Goal: Find specific page/section: Find specific page/section

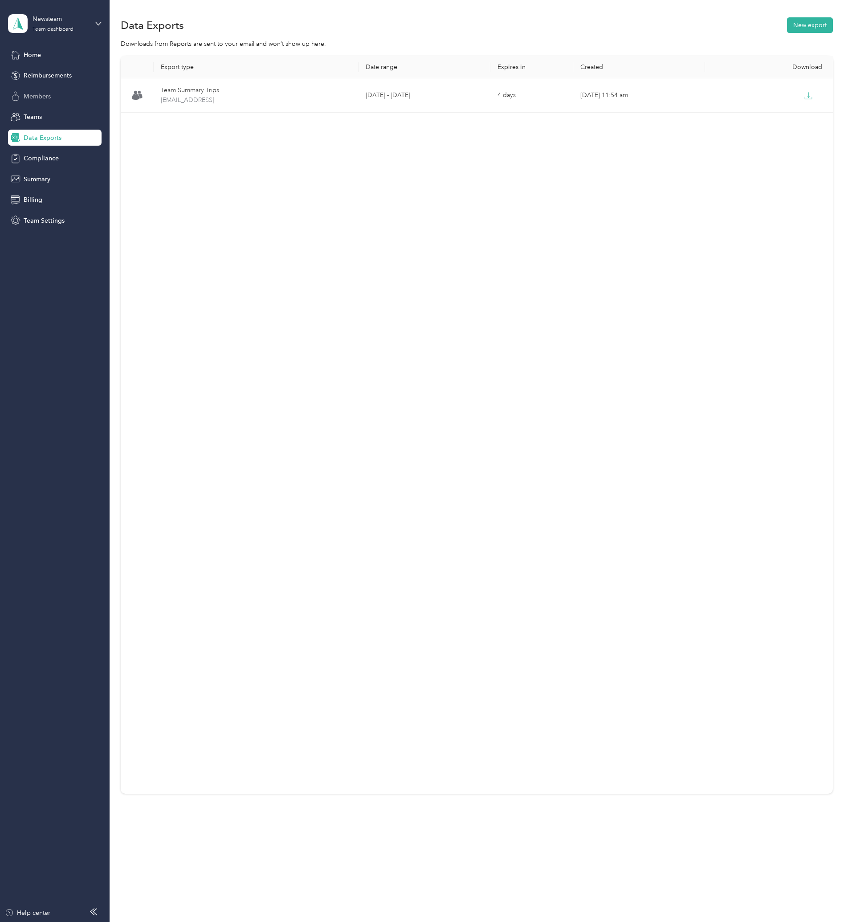
click at [35, 98] on span "Members" at bounding box center [37, 96] width 27 height 9
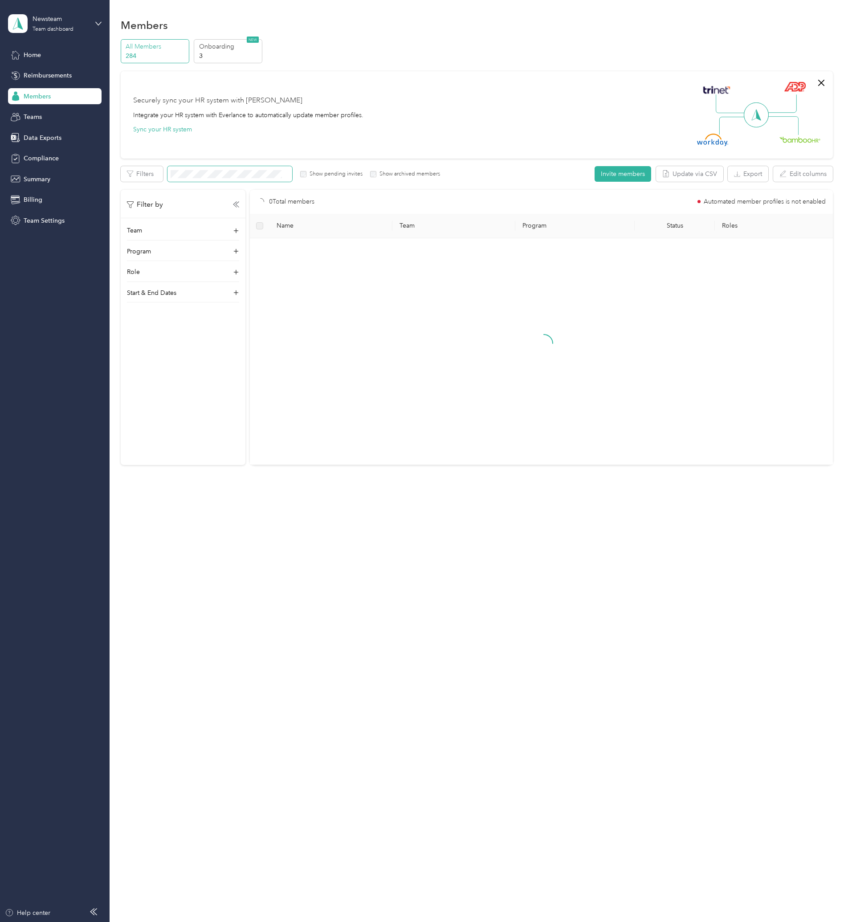
click at [248, 179] on span at bounding box center [229, 174] width 125 height 16
click at [253, 166] on span at bounding box center [229, 174] width 125 height 16
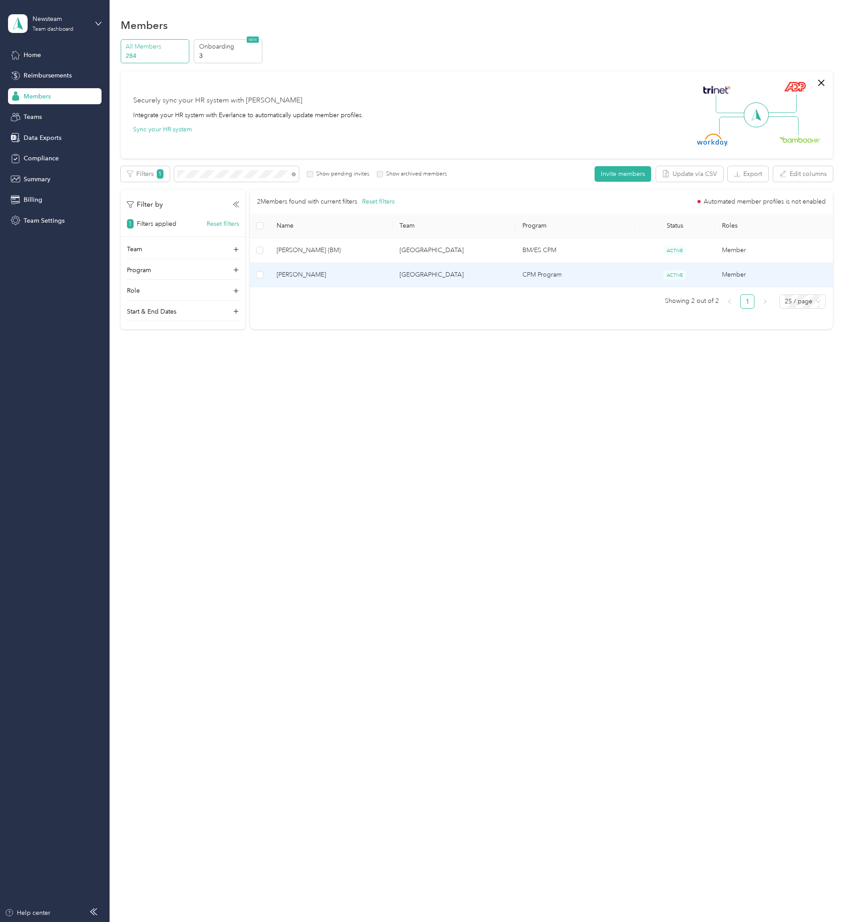
click at [337, 270] on span "[PERSON_NAME]" at bounding box center [330, 275] width 109 height 10
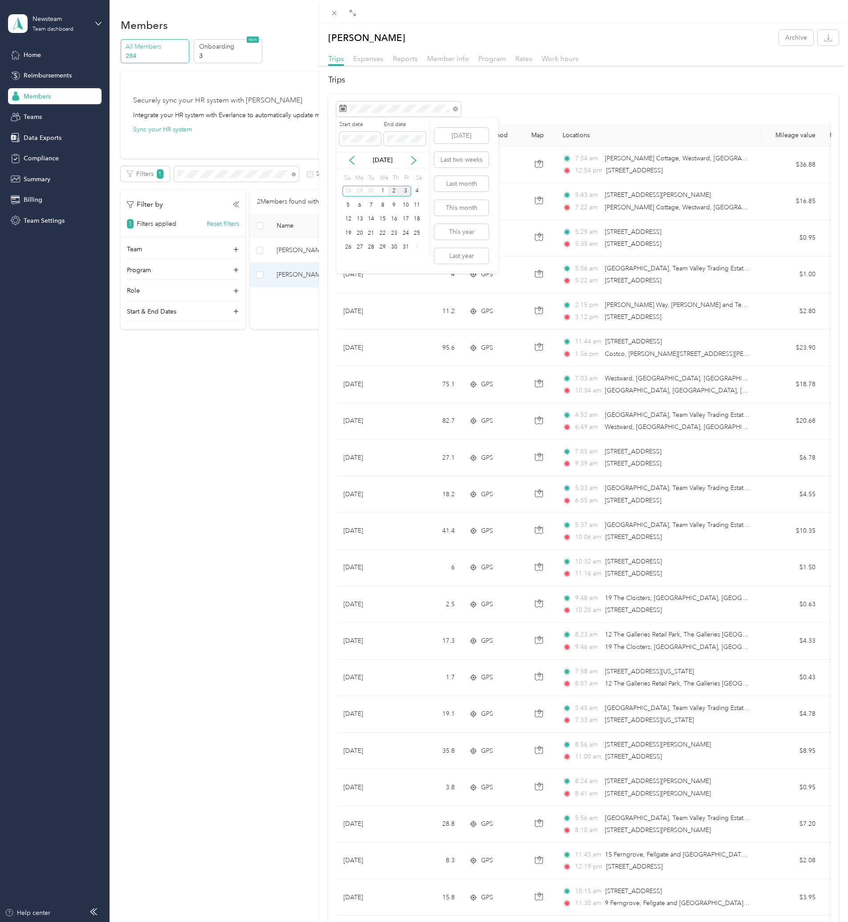
click at [397, 191] on div "2" at bounding box center [394, 191] width 12 height 11
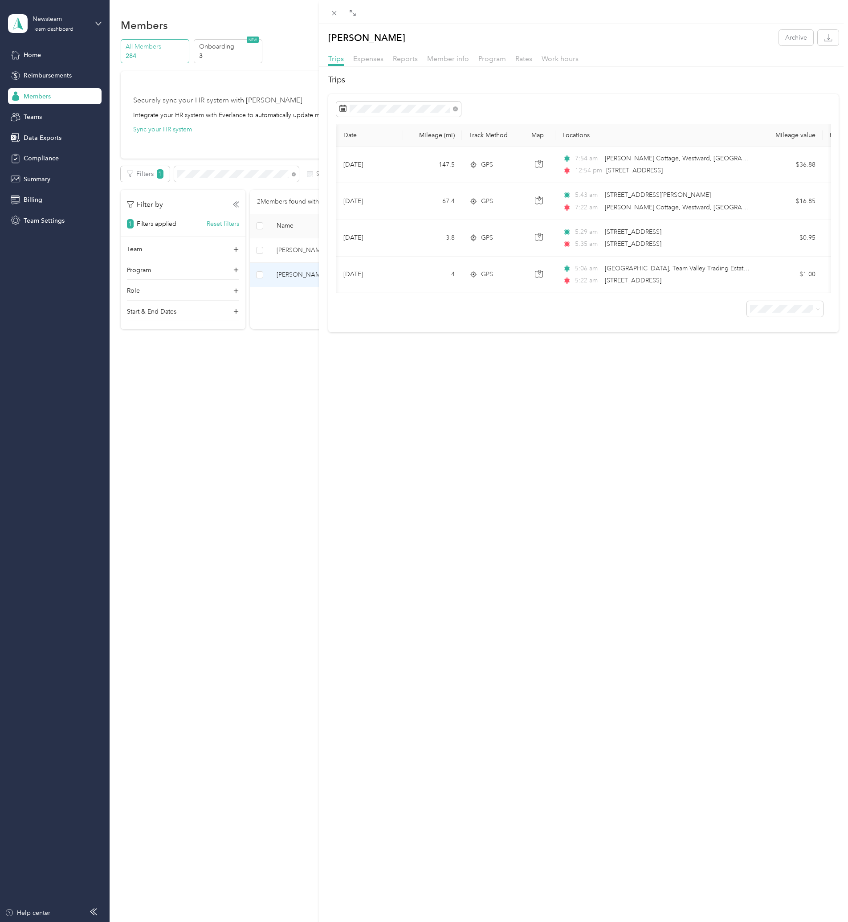
scroll to position [0, 82]
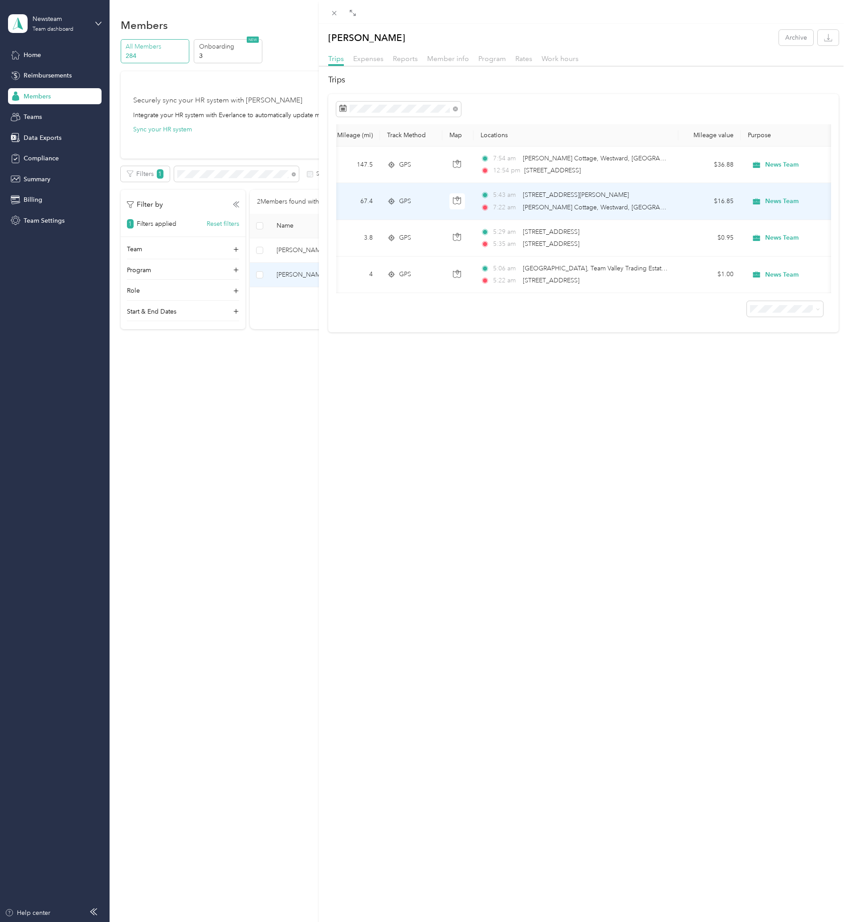
click at [574, 200] on span "[STREET_ADDRESS][PERSON_NAME]" at bounding box center [576, 195] width 106 height 10
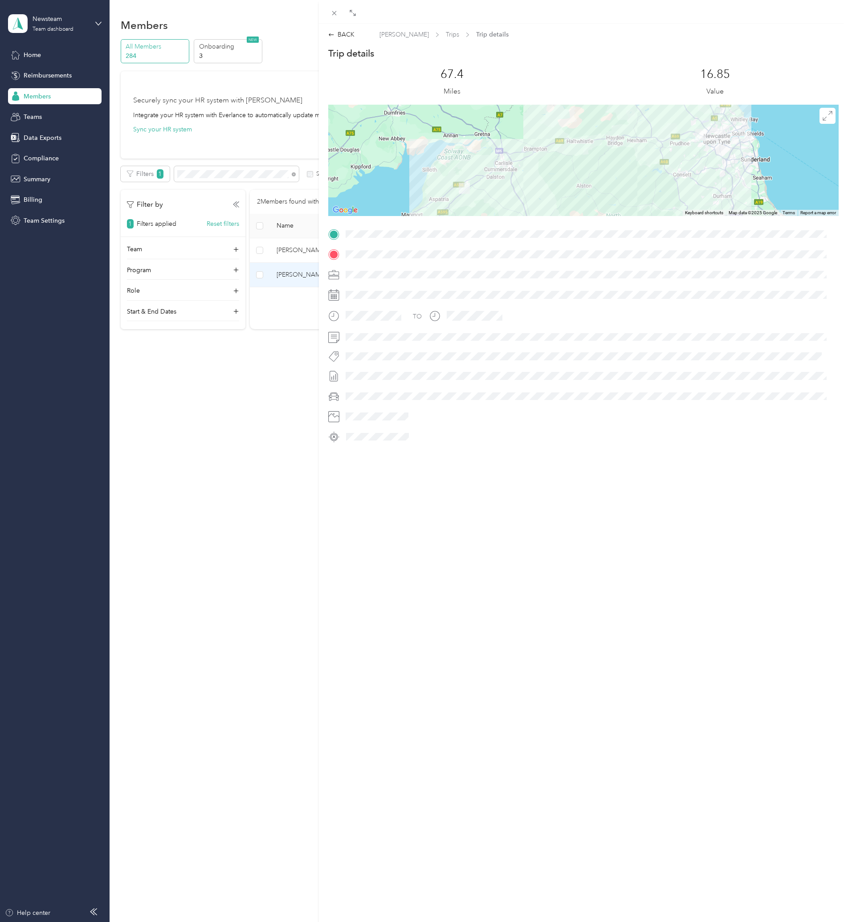
click at [294, 250] on div "BACK [PERSON_NAME] Trips Trip details Trip details This trip cannot be edited b…" at bounding box center [424, 461] width 848 height 922
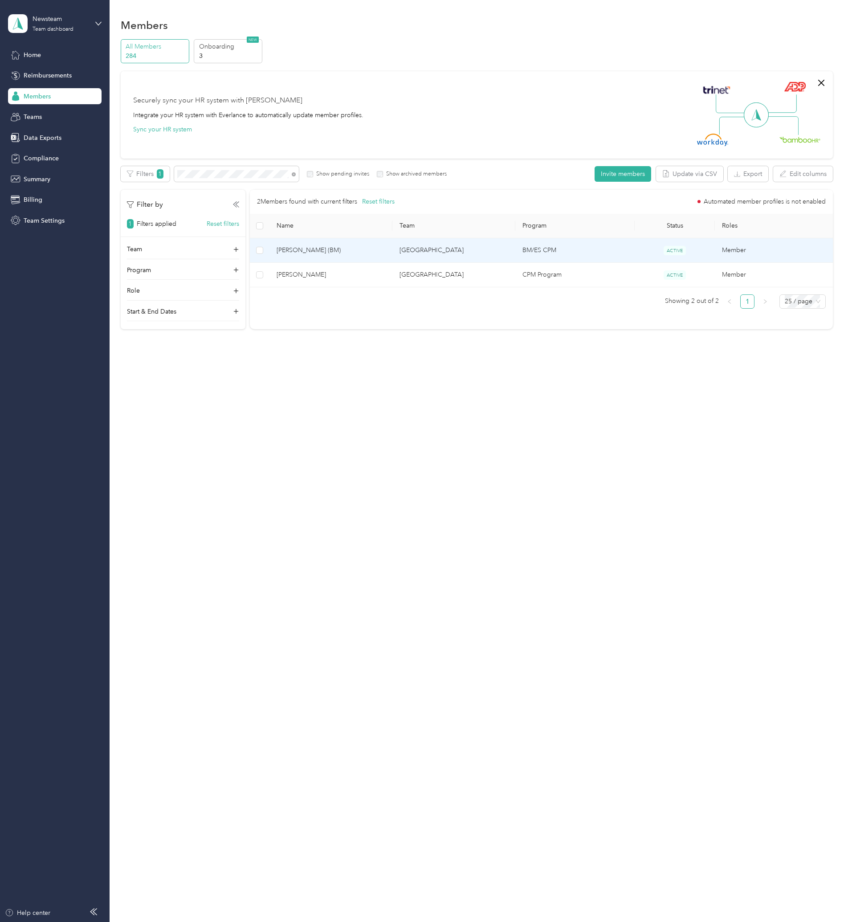
click at [325, 248] on span "[PERSON_NAME] (BM)" at bounding box center [330, 250] width 109 height 10
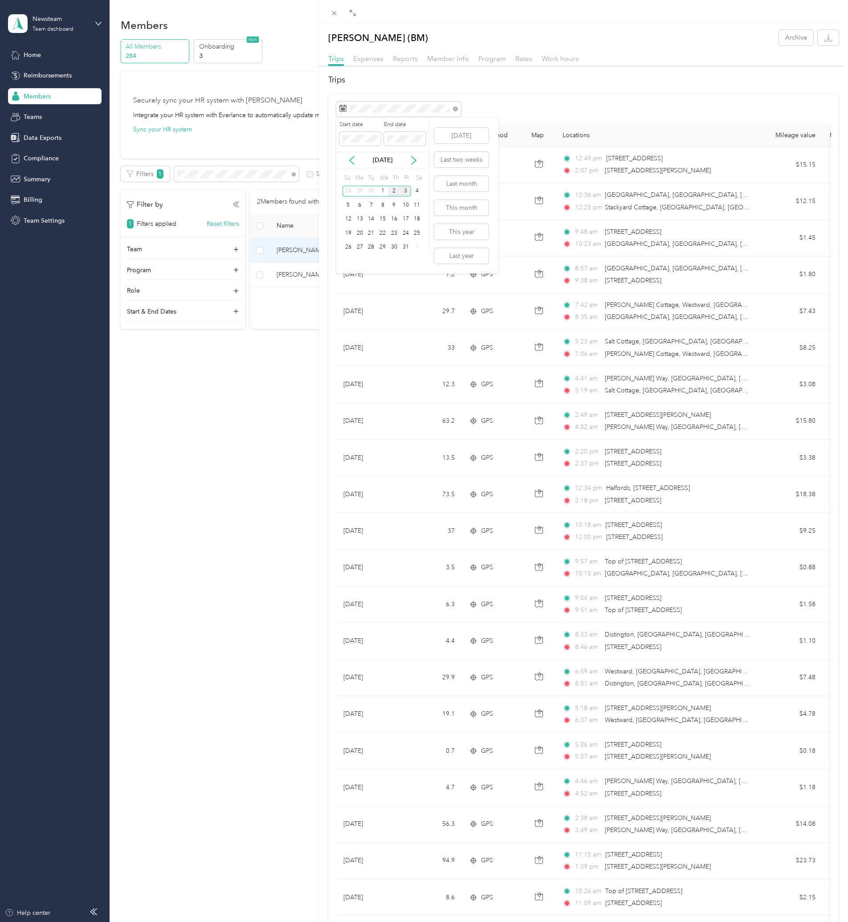
click at [394, 191] on div "2" at bounding box center [394, 191] width 12 height 11
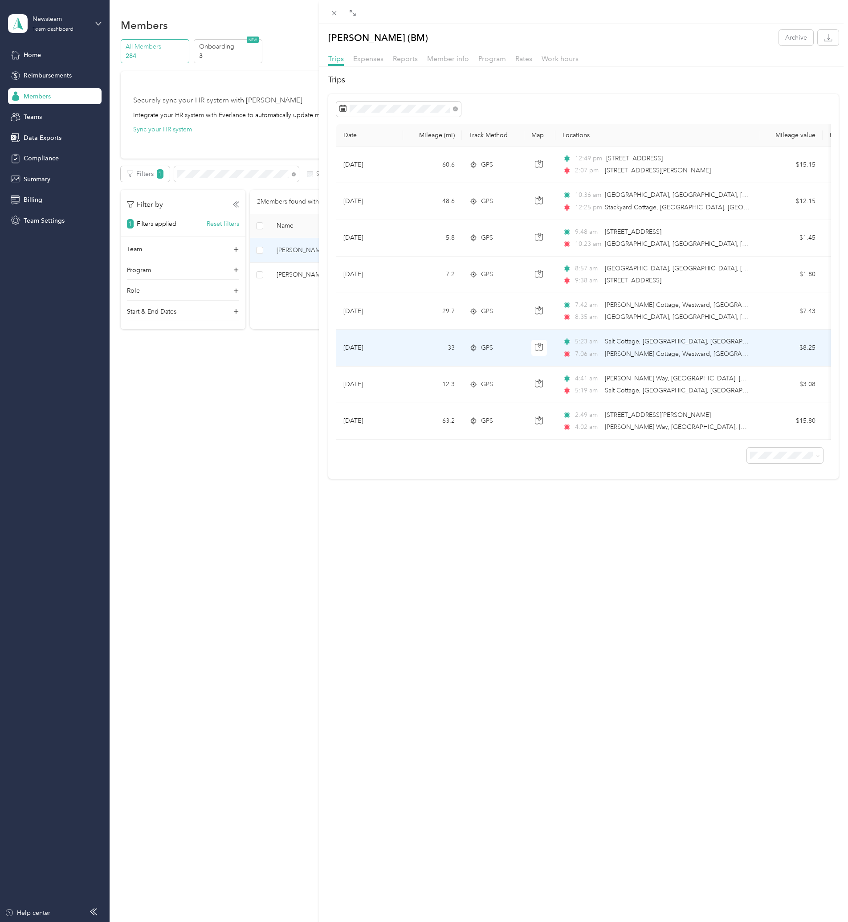
click at [620, 351] on span "[PERSON_NAME] Cottage, Westward, [GEOGRAPHIC_DATA], [GEOGRAPHIC_DATA]" at bounding box center [725, 354] width 240 height 8
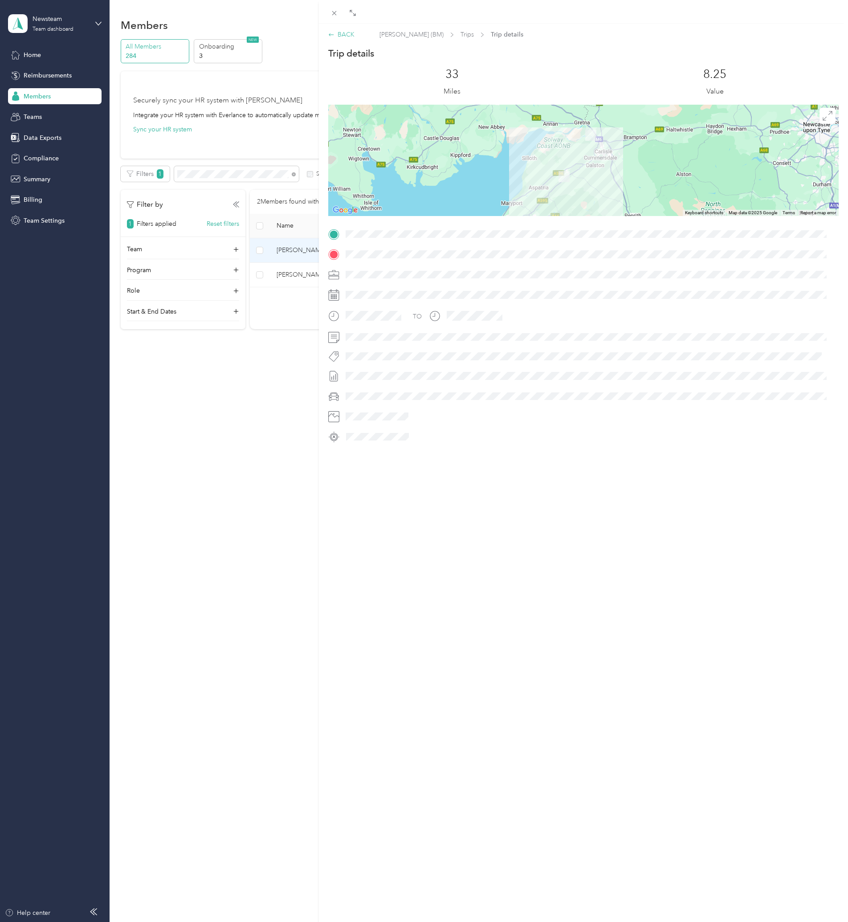
click at [340, 31] on div "BACK" at bounding box center [341, 34] width 26 height 9
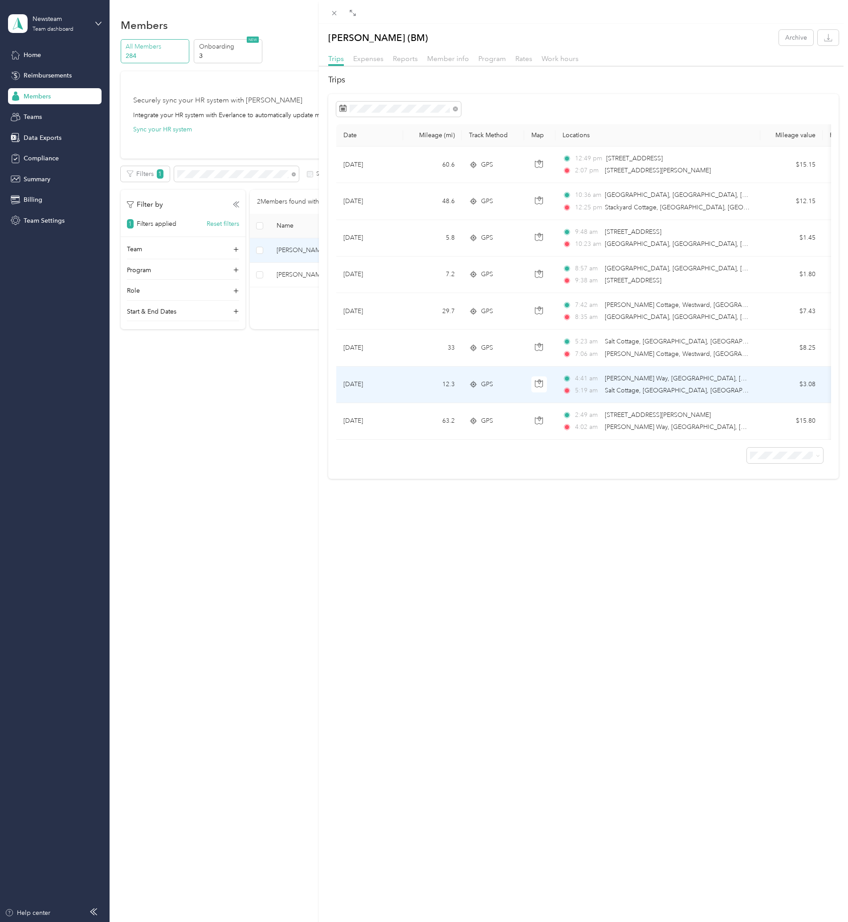
click at [643, 386] on div "4:[GEOGRAPHIC_DATA][PERSON_NAME], [GEOGRAPHIC_DATA], [GEOGRAPHIC_DATA], [GEOGRA…" at bounding box center [655, 385] width 187 height 22
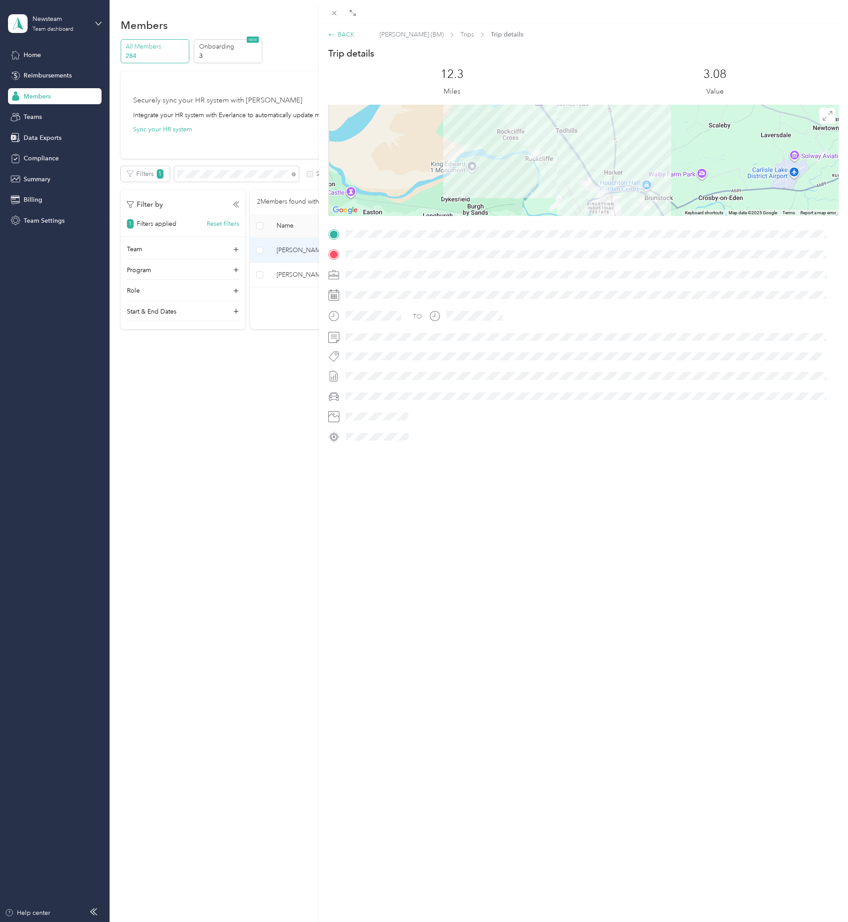
click at [336, 34] on div "BACK" at bounding box center [341, 34] width 26 height 9
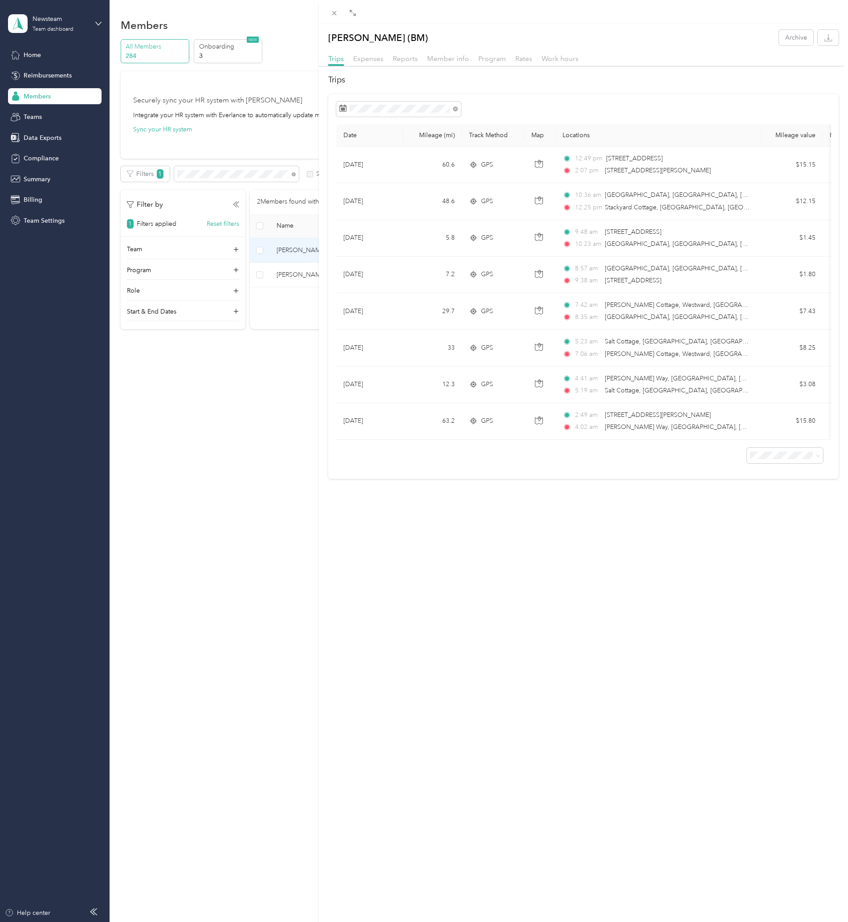
click at [289, 272] on div "[PERSON_NAME] (BM) Archive Trips Expenses Reports Member info Program Rates Wor…" at bounding box center [424, 461] width 848 height 922
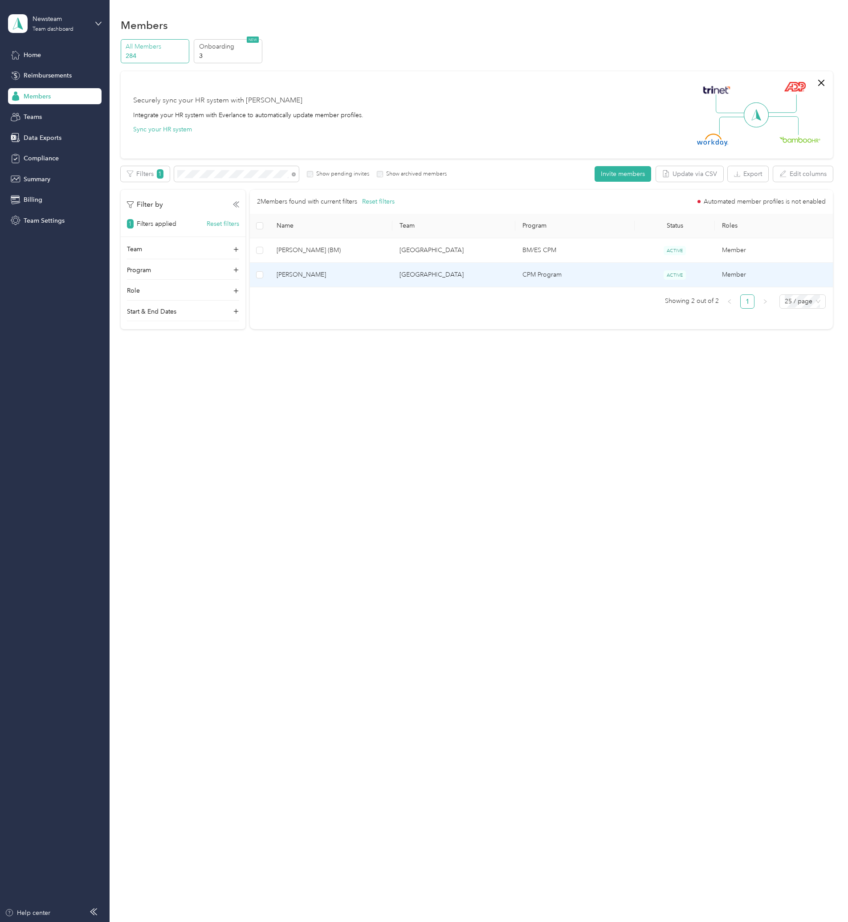
click at [329, 275] on span "[PERSON_NAME]" at bounding box center [330, 275] width 109 height 10
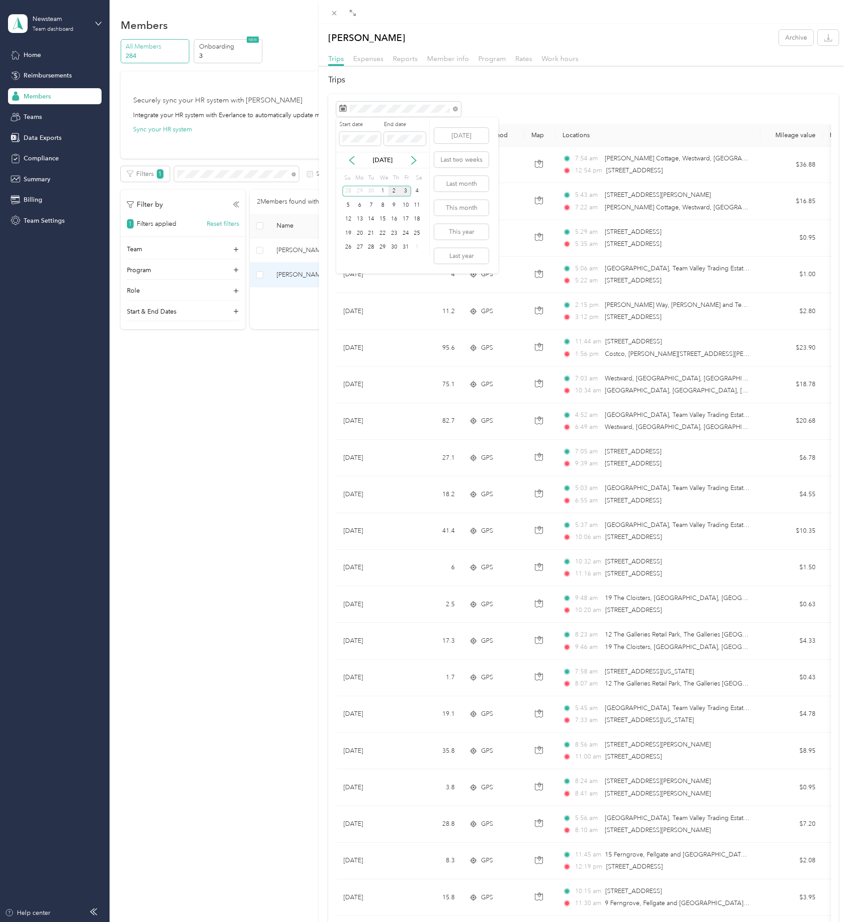
click at [394, 191] on div "2" at bounding box center [394, 191] width 12 height 11
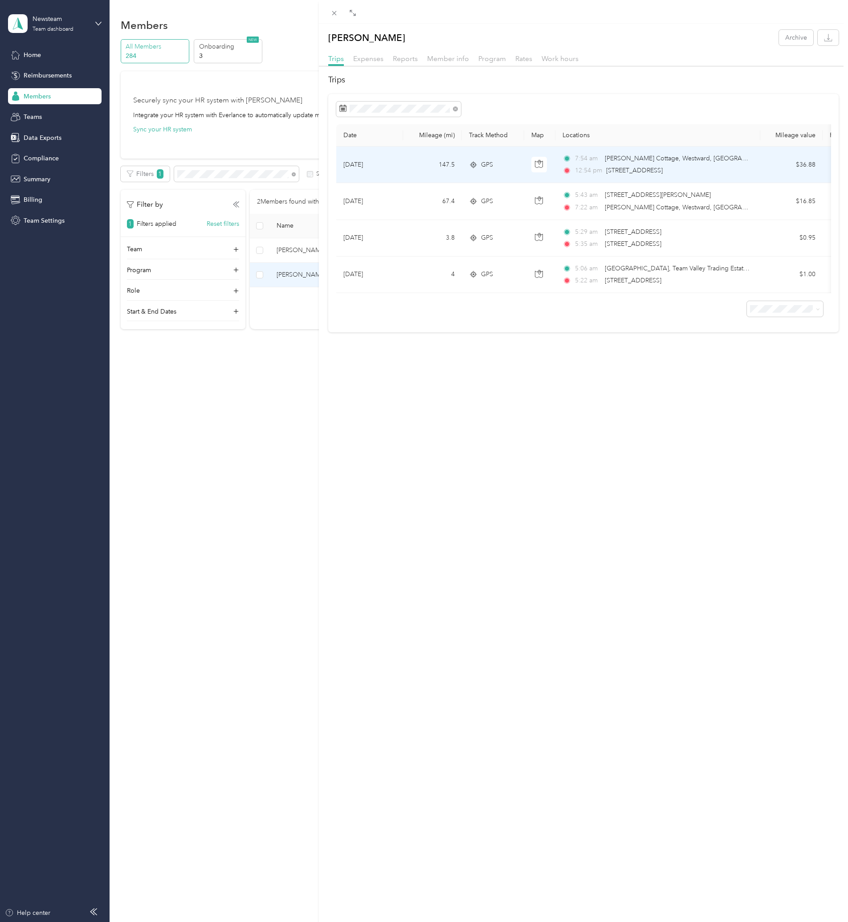
click at [624, 163] on span "[PERSON_NAME] Cottage, Westward, [GEOGRAPHIC_DATA], [GEOGRAPHIC_DATA]" at bounding box center [677, 159] width 145 height 10
